Goal: Task Accomplishment & Management: Manage account settings

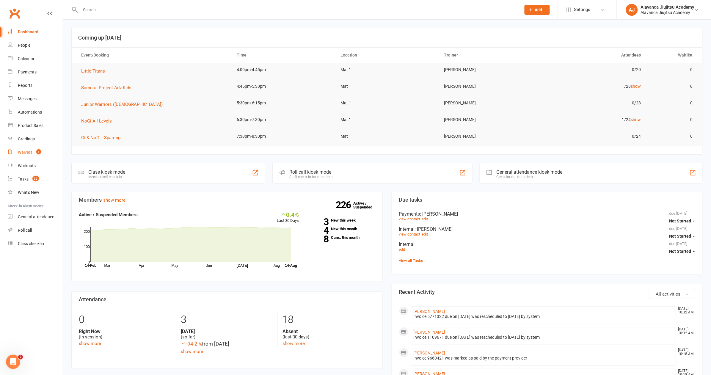
click at [23, 153] on div "Waivers" at bounding box center [25, 152] width 15 height 5
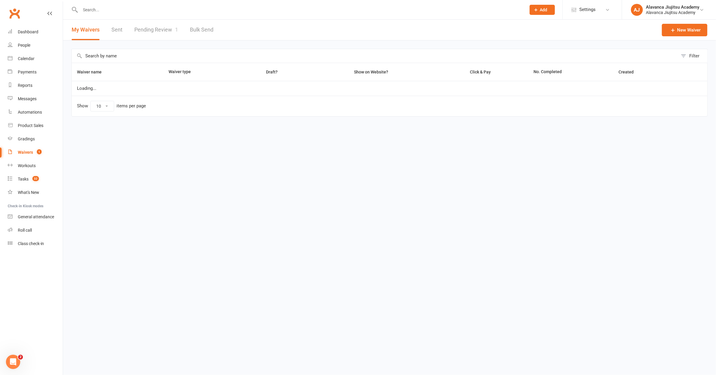
select select "100"
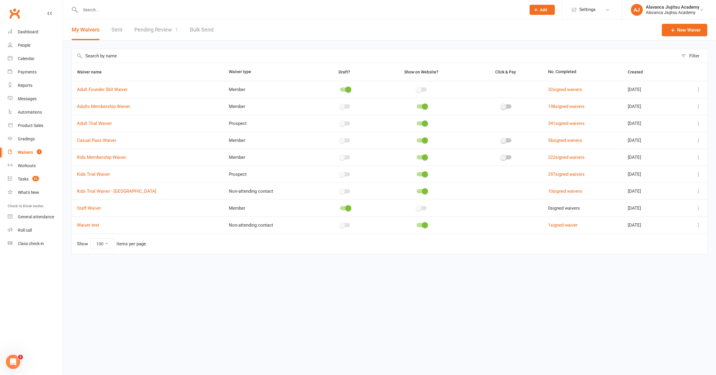
click at [168, 28] on link "Pending Review 1" at bounding box center [156, 30] width 44 height 21
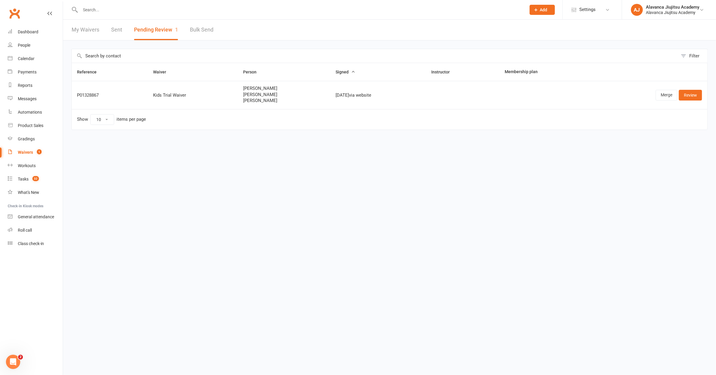
drag, startPoint x: 439, startPoint y: 178, endPoint x: 435, endPoint y: 176, distance: 4.4
click at [439, 155] on html "Prospect Member Non-attending contact Class / event Appointment Grading event T…" at bounding box center [358, 77] width 716 height 155
click at [533, 81] on td at bounding box center [545, 95] width 90 height 28
click at [332, 155] on html "Prospect Member Non-attending contact Class / event Appointment Grading event T…" at bounding box center [358, 77] width 716 height 155
click at [34, 151] on count-badge "1" at bounding box center [38, 152] width 8 height 5
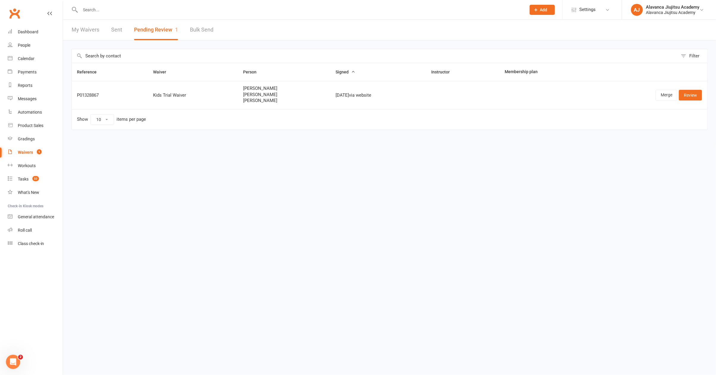
select select "100"
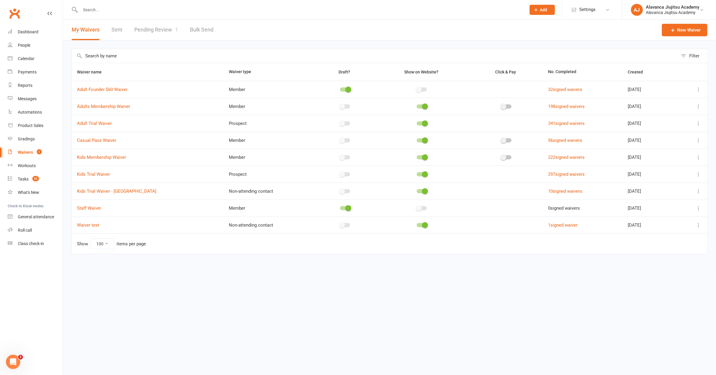
click at [167, 27] on link "Pending Review 1" at bounding box center [156, 30] width 44 height 21
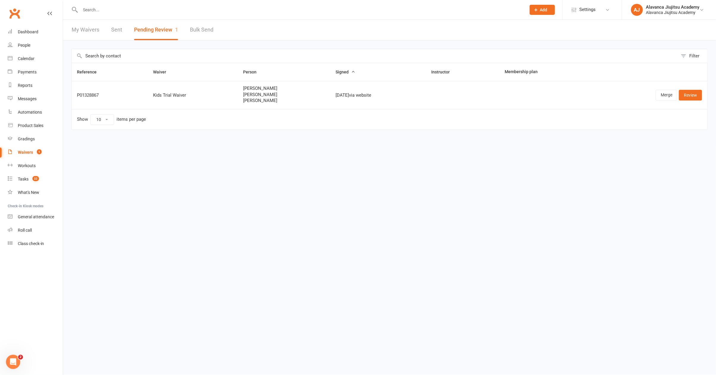
drag, startPoint x: 251, startPoint y: 176, endPoint x: 244, endPoint y: 16, distance: 159.7
click at [250, 155] on html "Prospect Member Non-attending contact Class / event Appointment Grading event T…" at bounding box center [358, 77] width 716 height 155
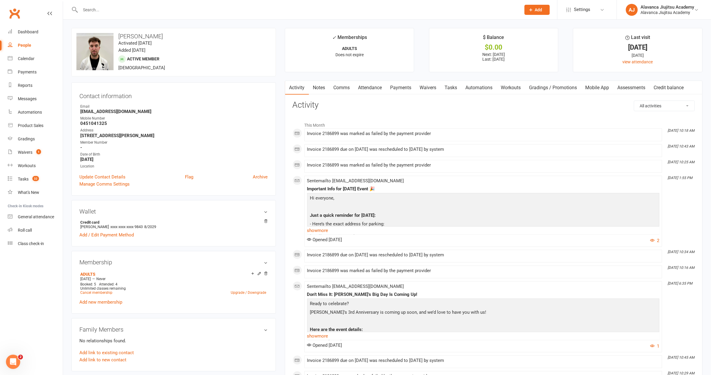
click at [226, 77] on contact-information "upload photo change photo Joey Fahy Activated 29 April, 2025 Added 28 April, 20…" at bounding box center [173, 112] width 204 height 168
click at [110, 111] on strong "joeyfahy@gmail.com" at bounding box center [174, 111] width 188 height 5
copy render-form-field "joeyfahy@gmail.com"
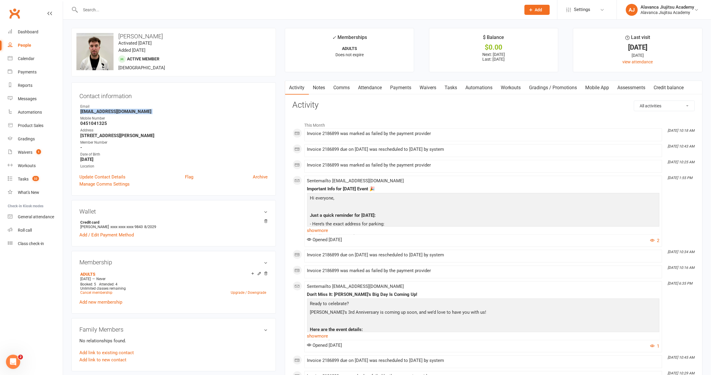
click at [409, 89] on link "Payments" at bounding box center [400, 88] width 29 height 14
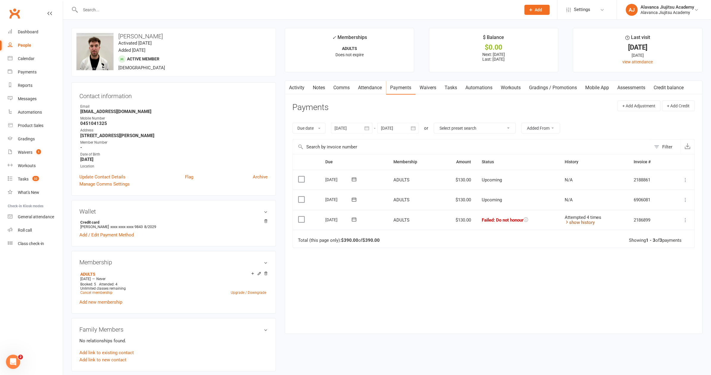
click at [585, 220] on link "show history" at bounding box center [579, 222] width 30 height 5
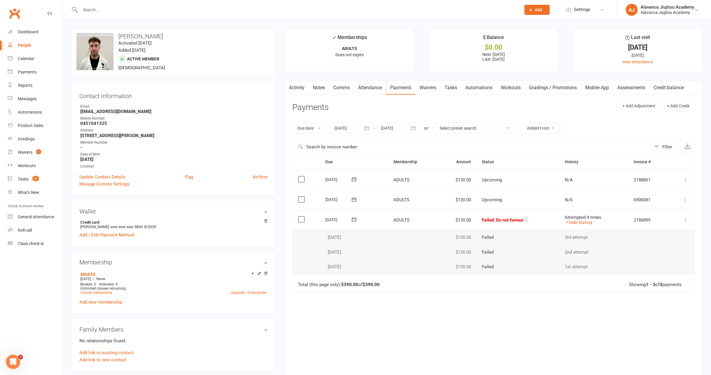
click at [365, 105] on header "Payments + Add Adjustment + Add Credit" at bounding box center [493, 108] width 402 height 16
click at [97, 47] on icon at bounding box center [94, 47] width 15 height 13
click at [46, 151] on link "Waivers 1" at bounding box center [35, 152] width 55 height 13
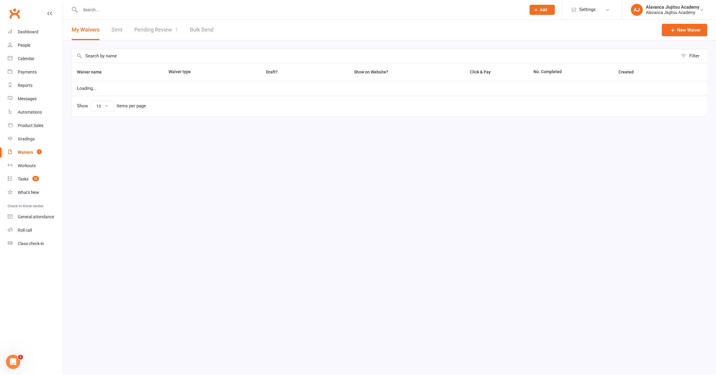
select select "100"
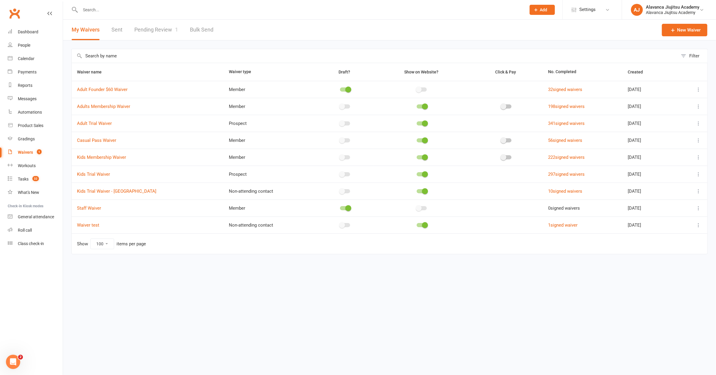
click at [163, 32] on link "Pending Review 1" at bounding box center [156, 30] width 44 height 21
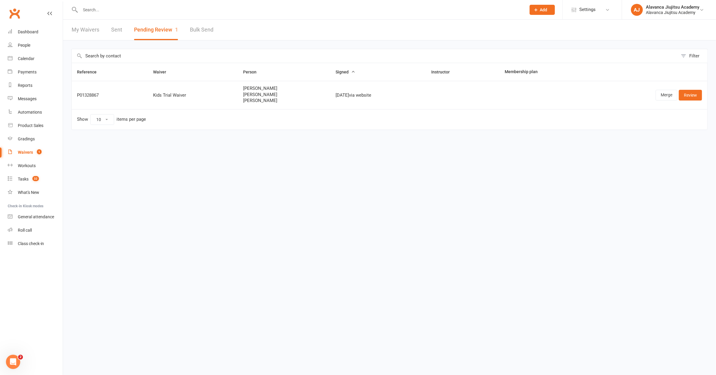
click at [282, 40] on div "Filter Reference Waiver Person Signed Instructor Membership plan P01328867 Kids…" at bounding box center [389, 93] width 653 height 106
drag, startPoint x: 258, startPoint y: 89, endPoint x: 255, endPoint y: 86, distance: 4.2
click at [258, 89] on span "Eldin Hasanbegovic" at bounding box center [284, 88] width 82 height 5
drag, startPoint x: 176, startPoint y: 201, endPoint x: 5, endPoint y: 66, distance: 217.3
click at [175, 155] on html "Prospect Member Non-attending contact Class / event Appointment Grading event T…" at bounding box center [358, 77] width 716 height 155
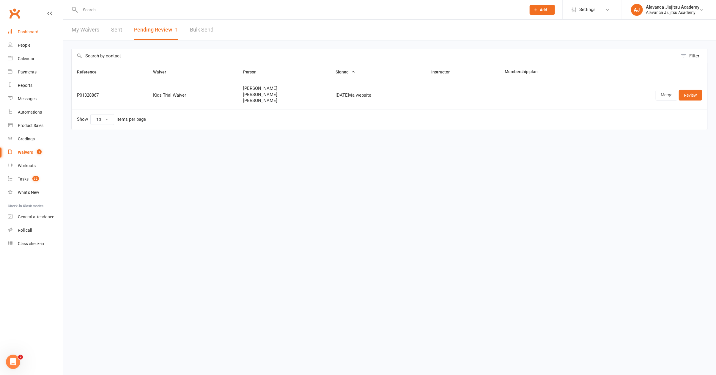
click at [25, 31] on div "Dashboard" at bounding box center [28, 31] width 21 height 5
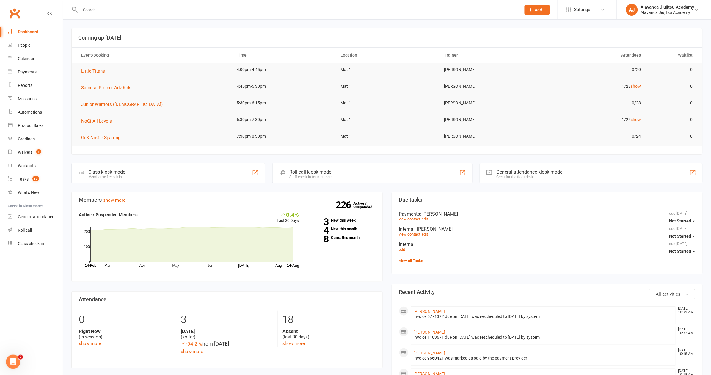
drag, startPoint x: 466, startPoint y: 301, endPoint x: 457, endPoint y: 300, distance: 8.7
click at [339, 237] on link "8 Canx. this month" at bounding box center [341, 237] width 67 height 4
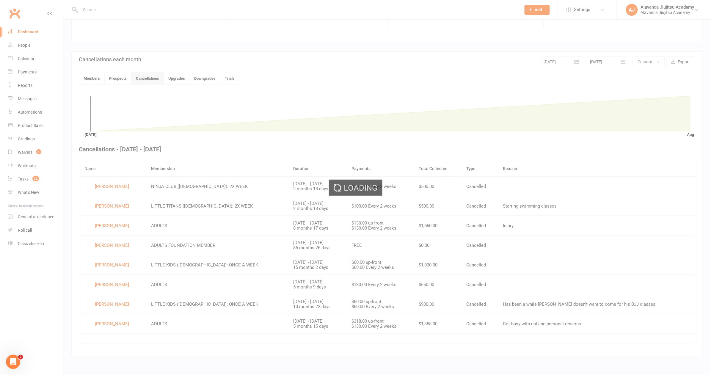
scroll to position [107, 0]
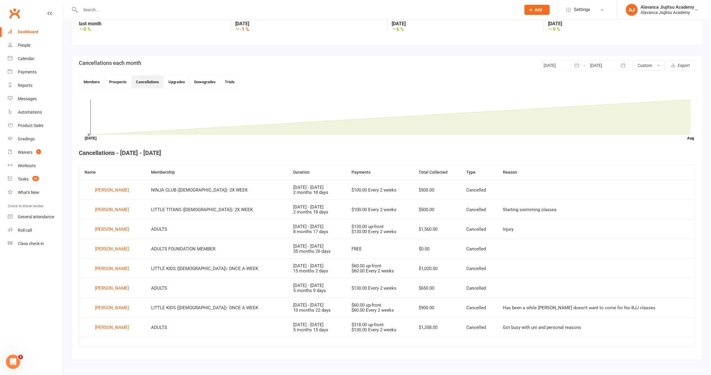
click at [154, 247] on td "ADULTS FOUNDATION MEMBER" at bounding box center [217, 249] width 142 height 20
click at [298, 68] on div "Cancellations each month 01 Aug 2025 August 2025 Sun Mon Tue Wed Thu Fri Sat 31…" at bounding box center [387, 64] width 616 height 11
click at [283, 117] on rect at bounding box center [391, 115] width 600 height 35
click at [278, 86] on div "Members Prospects Cancellations Upgrades Downgrades Trials" at bounding box center [387, 80] width 616 height 13
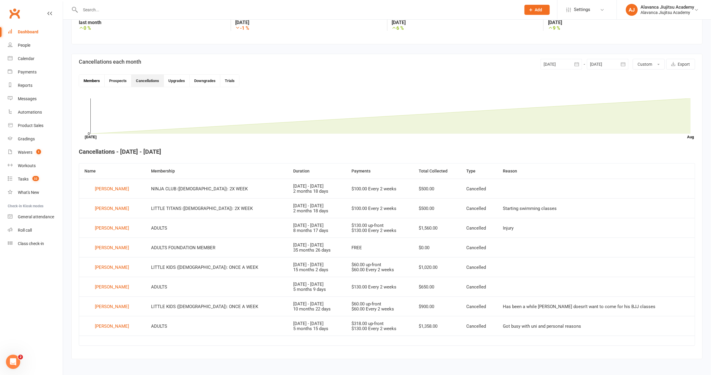
click at [92, 81] on button "Members" at bounding box center [92, 81] width 26 height 12
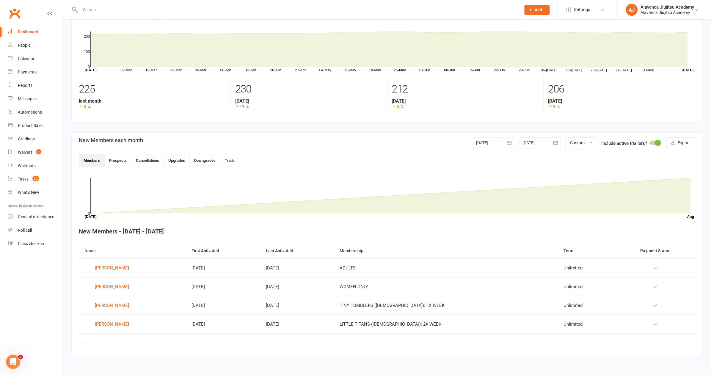
scroll to position [34, 0]
click at [109, 8] on input "text" at bounding box center [297, 10] width 438 height 8
click at [165, 343] on div "Name First Activated Last Activated Membership Term Payment Status Mikey Barret…" at bounding box center [387, 297] width 616 height 109
click at [164, 342] on div "Name First Activated Last Activated Membership Term Payment Status Mikey Barret…" at bounding box center [387, 297] width 616 height 109
click at [46, 279] on nav "Clubworx Dashboard People Calendar Payments Reports Messages Automations Produc…" at bounding box center [31, 188] width 63 height 375
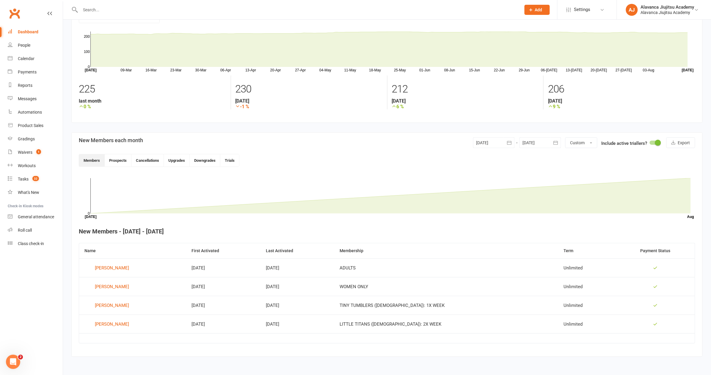
click at [196, 340] on div "Name First Activated Last Activated Membership Term Payment Status Mikey Barret…" at bounding box center [387, 297] width 616 height 109
drag, startPoint x: 177, startPoint y: 332, endPoint x: 197, endPoint y: 332, distance: 19.3
click at [177, 333] on td at bounding box center [386, 338] width 615 height 10
drag, startPoint x: 415, startPoint y: 182, endPoint x: 393, endPoint y: 192, distance: 24.1
click at [403, 191] on g "Month Jul Aug 0" at bounding box center [389, 201] width 609 height 48
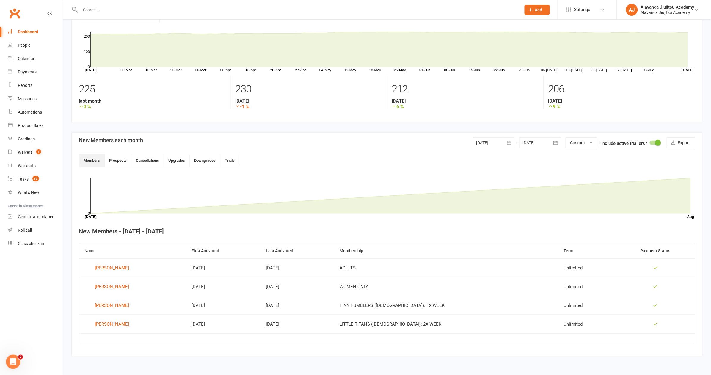
scroll to position [0, 0]
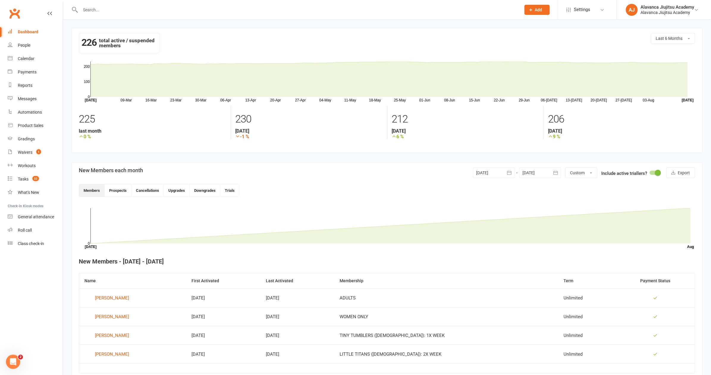
click at [255, 27] on div "226 total active / suspended members Last 6 Months 09-Mar 16-Mar 23-Mar 30-Mar …" at bounding box center [387, 208] width 648 height 377
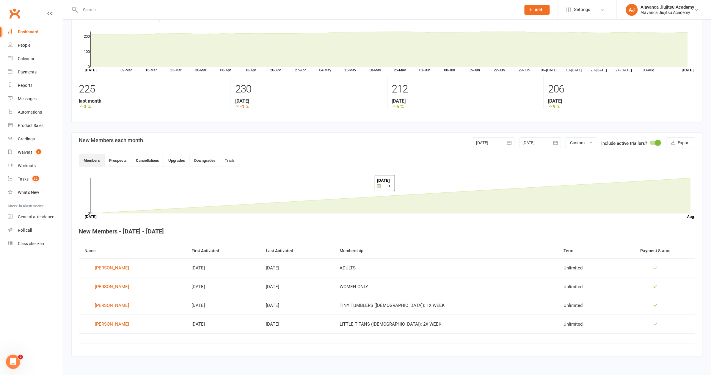
click at [367, 183] on rect at bounding box center [391, 195] width 600 height 35
click at [29, 150] on div "Waivers" at bounding box center [25, 152] width 15 height 5
select select "100"
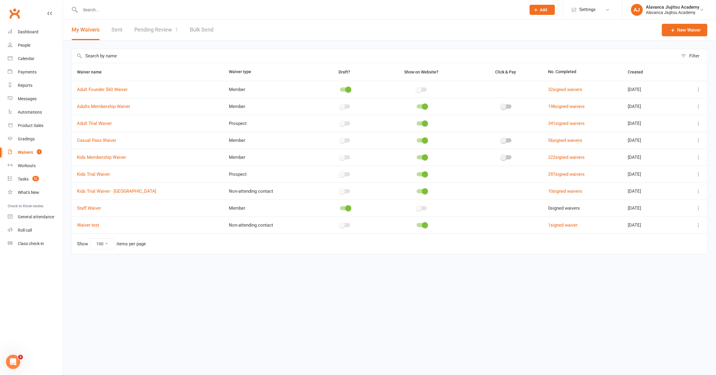
click at [157, 31] on link "Pending Review 1" at bounding box center [156, 30] width 44 height 21
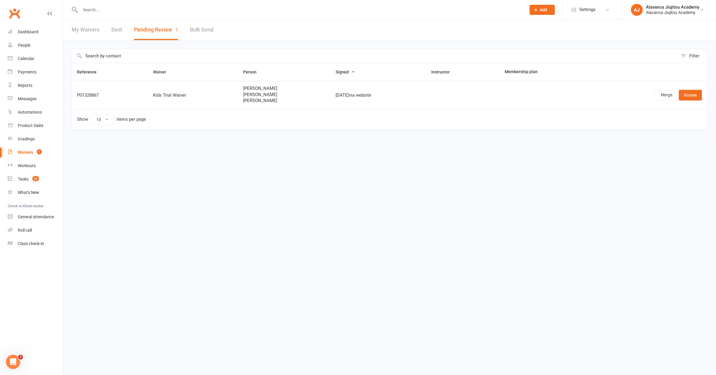
click at [308, 155] on html "Prospect Member Non-attending contact Class / event Appointment Grading event T…" at bounding box center [358, 77] width 716 height 155
click at [243, 92] on span "Benjamin Hasanbegovic" at bounding box center [284, 94] width 82 height 5
copy span "Benjamin"
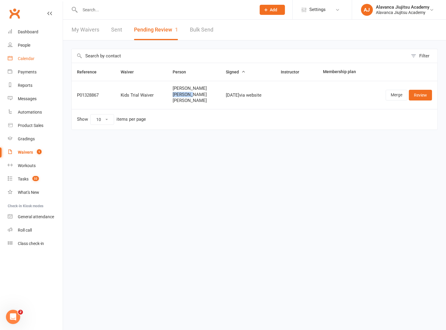
click at [34, 60] on div "Calendar" at bounding box center [26, 58] width 17 height 5
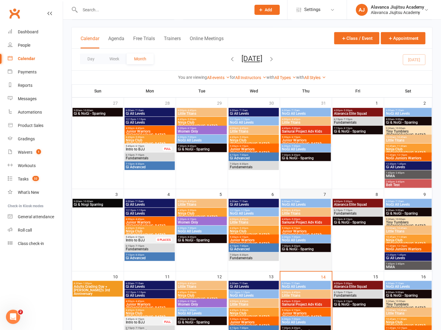
scroll to position [80, 0]
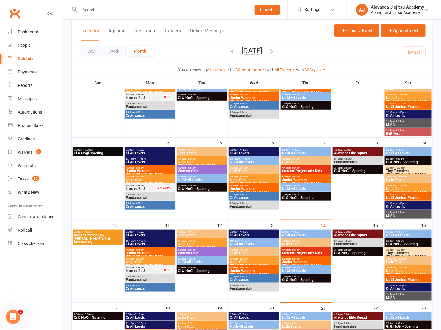
click at [122, 9] on input "text" at bounding box center [162, 10] width 169 height 8
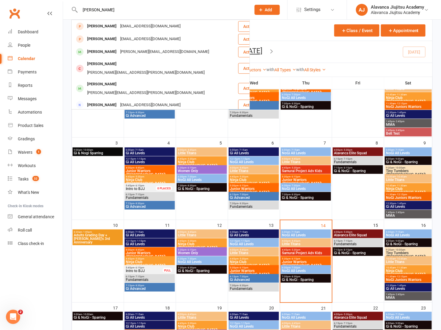
type input "Ella"
drag, startPoint x: 125, startPoint y: 9, endPoint x: 133, endPoint y: 54, distance: 45.9
click at [133, 54] on div "amiebaines@popboxmedia.com.au" at bounding box center [164, 52] width 92 height 9
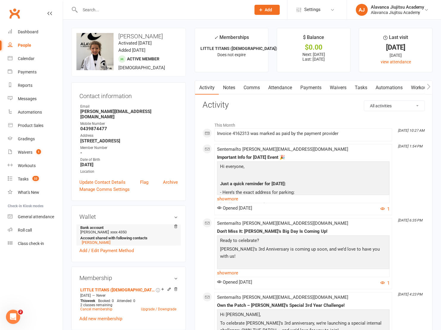
scroll to position [1, 0]
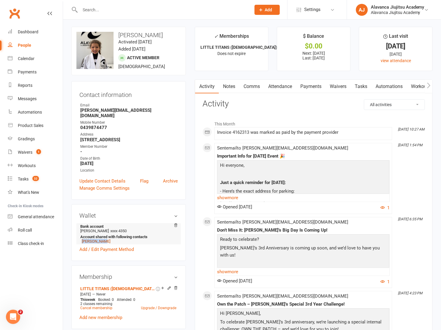
click at [94, 239] on link "Amie Baines" at bounding box center [96, 241] width 29 height 4
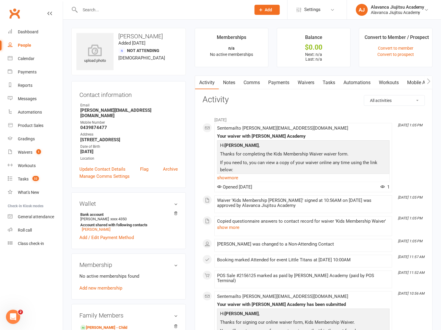
click at [229, 83] on link "Notes" at bounding box center [229, 83] width 21 height 14
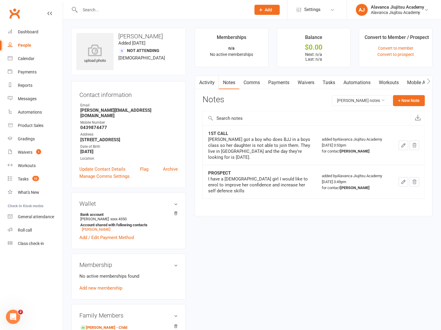
click at [283, 200] on div "1ST CALL Amie got a boy who does BJJ in a boys class so her daughter is not abl…" at bounding box center [313, 166] width 222 height 82
click at [296, 189] on td "PROSPECT I have a 6 year old girl I would like to enrol to improve her confiden…" at bounding box center [260, 182] width 114 height 34
click at [249, 192] on div "1ST CALL Amie got a boy who does BJJ in a boys class so her daughter is not abl…" at bounding box center [313, 166] width 222 height 82
drag, startPoint x: 249, startPoint y: 158, endPoint x: 253, endPoint y: 171, distance: 13.9
click at [250, 165] on td "PROSPECT I have a 6 year old girl I would like to enrol to improve her confiden…" at bounding box center [260, 182] width 114 height 34
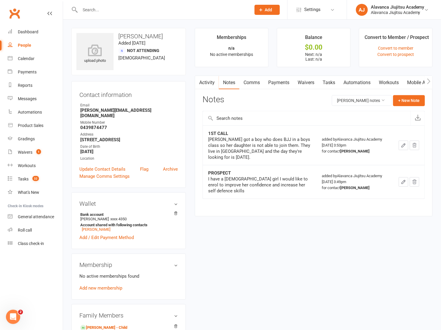
click at [241, 197] on div "1ST CALL Amie got a boy who does BJJ in a boys class so her daughter is not abl…" at bounding box center [313, 166] width 222 height 82
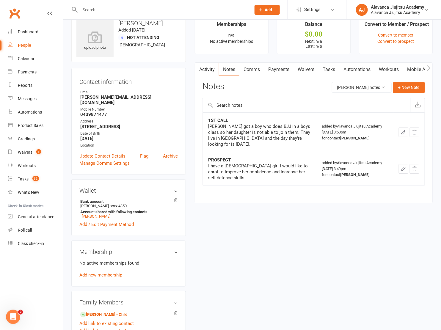
click at [289, 215] on div "upload photo Amie Baines Added 3 April, 2025 Not Attending 45 years old Contact…" at bounding box center [252, 261] width 370 height 492
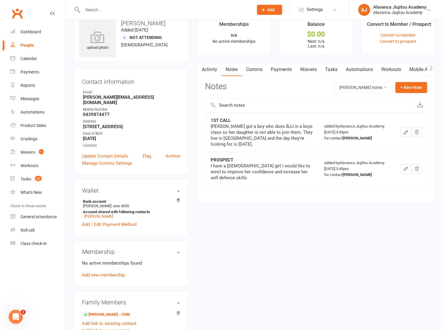
scroll to position [0, 0]
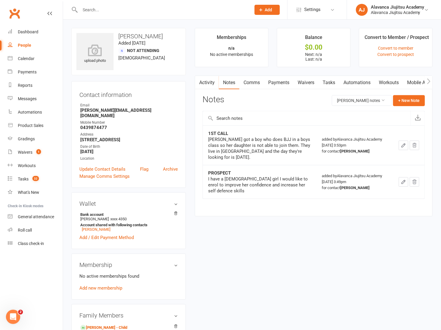
click at [371, 242] on div "upload photo Amie Baines Added 3 April, 2025 Not Attending 45 years old Contact…" at bounding box center [252, 274] width 370 height 492
click at [295, 266] on div "upload photo Amie Baines Added 3 April, 2025 Not Attending 45 years old Contact…" at bounding box center [252, 274] width 370 height 492
click at [34, 153] on count-badge "1" at bounding box center [37, 152] width 8 height 5
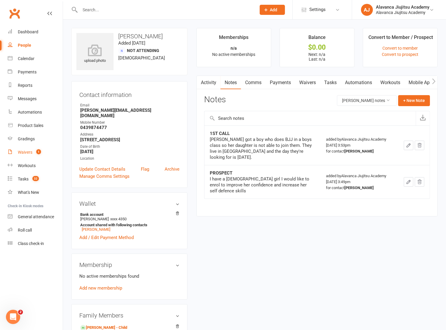
select select "100"
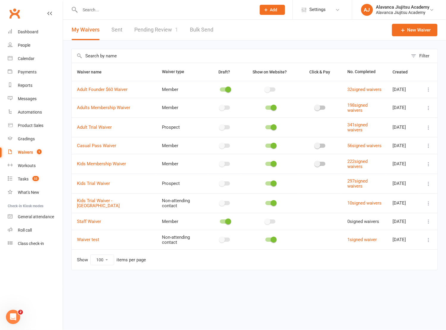
click at [151, 32] on link "Pending Review 1" at bounding box center [156, 30] width 44 height 21
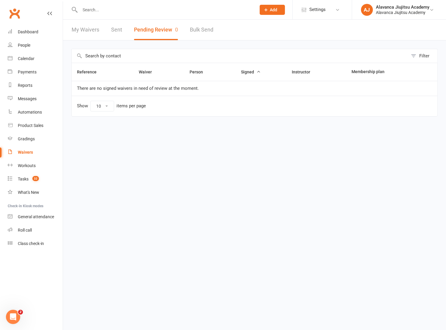
click at [293, 141] on html "Prospect Member Non-attending contact Class / event Appointment Grading event T…" at bounding box center [223, 70] width 446 height 141
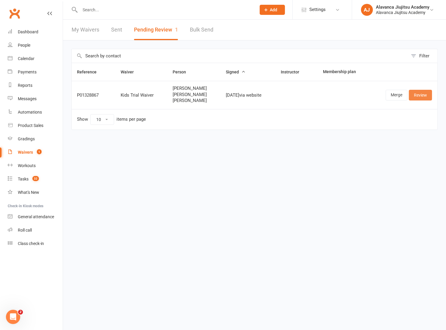
click at [419, 92] on link "Review" at bounding box center [420, 95] width 23 height 11
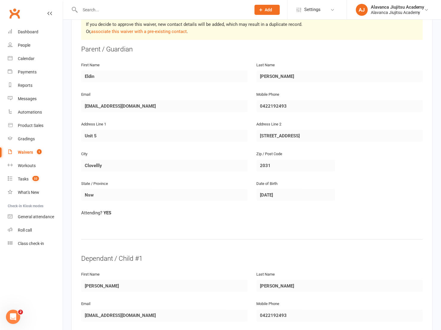
scroll to position [40, 0]
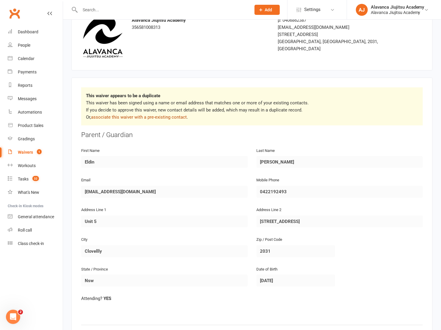
click at [163, 116] on link "associate this waiver with a pre-existing contact" at bounding box center [139, 116] width 96 height 5
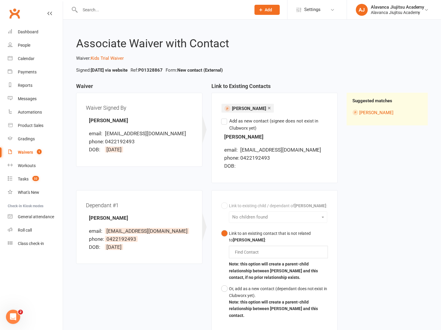
click at [301, 161] on li "phone: 0422192493" at bounding box center [276, 158] width 104 height 8
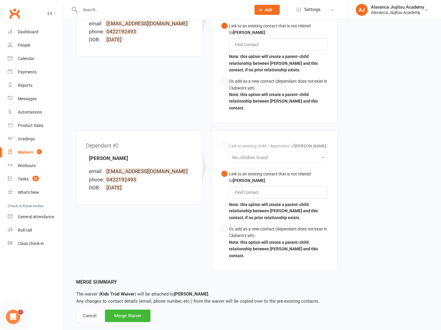
scroll to position [194, 0]
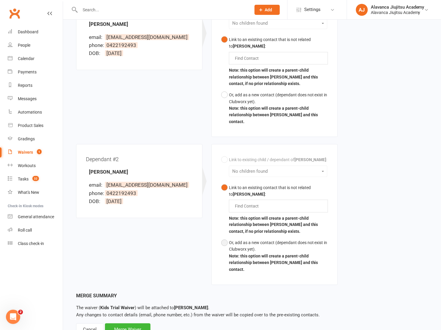
click at [227, 237] on button "Or, add as a new contact (dependant does not exist in Clubworx yet). Note: this…" at bounding box center [274, 256] width 107 height 38
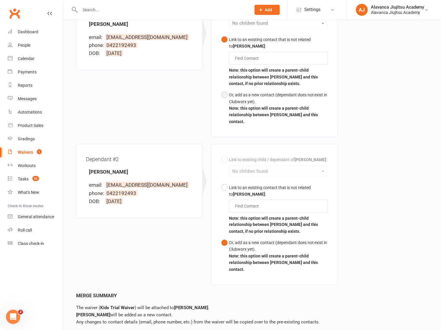
click at [235, 95] on div "Or, add as a new contact (dependant does not exist in Clubworx yet)." at bounding box center [278, 98] width 99 height 13
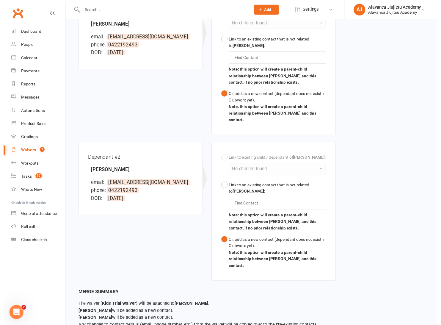
scroll to position [221, 0]
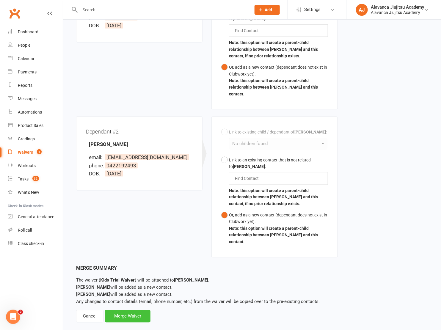
click at [132, 310] on div "Merge Waiver" at bounding box center [127, 316] width 45 height 12
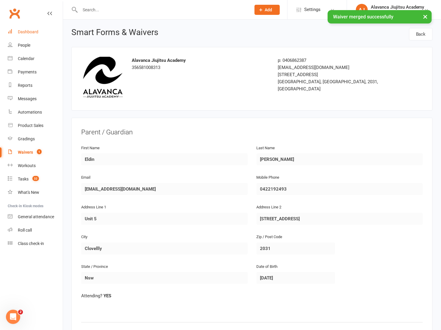
click at [45, 33] on link "Dashboard" at bounding box center [35, 31] width 55 height 13
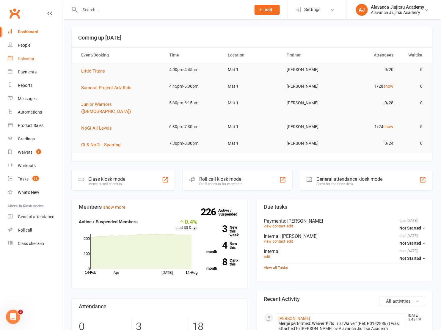
click at [19, 60] on div "Calendar" at bounding box center [26, 58] width 17 height 5
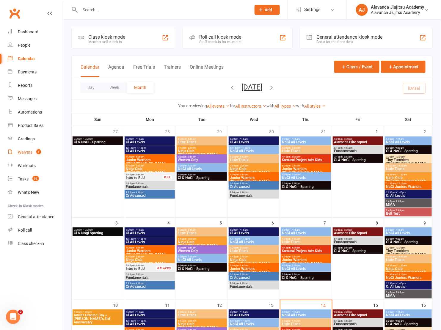
click at [23, 151] on div "Waivers" at bounding box center [25, 152] width 15 height 5
select select "100"
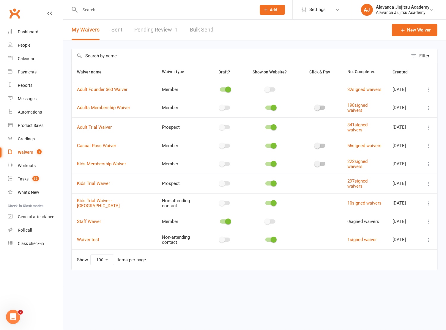
click at [152, 29] on link "Pending Review 1" at bounding box center [156, 30] width 44 height 21
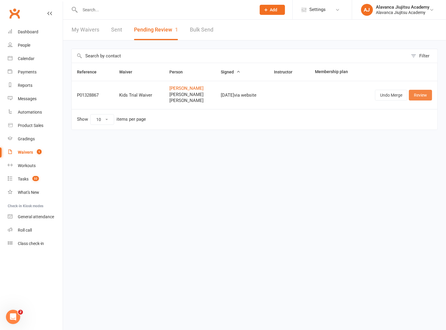
click at [426, 95] on link "Review" at bounding box center [420, 95] width 23 height 11
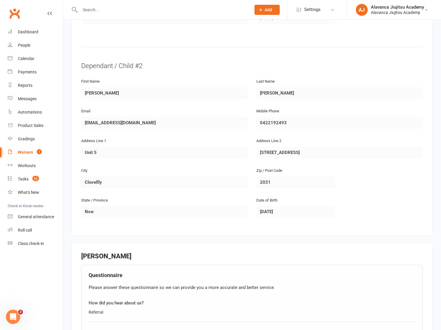
scroll to position [647, 0]
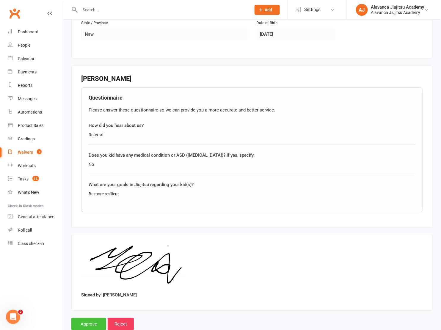
click at [94, 318] on input "Approve" at bounding box center [88, 324] width 35 height 12
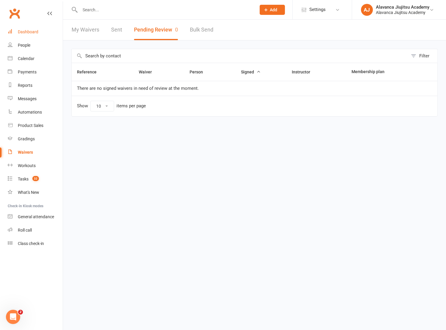
click at [28, 35] on link "Dashboard" at bounding box center [35, 31] width 55 height 13
